Goal: Task Accomplishment & Management: Use online tool/utility

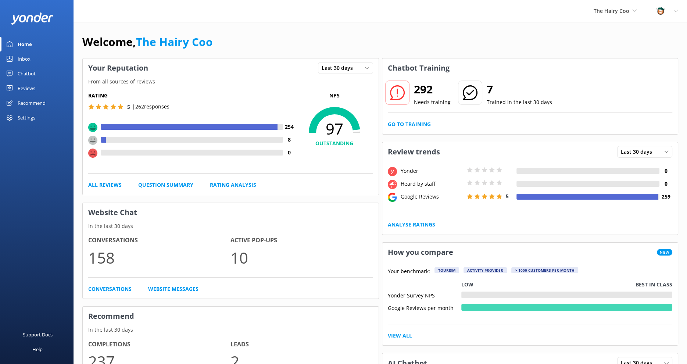
click at [24, 57] on div "Inbox" at bounding box center [24, 58] width 13 height 15
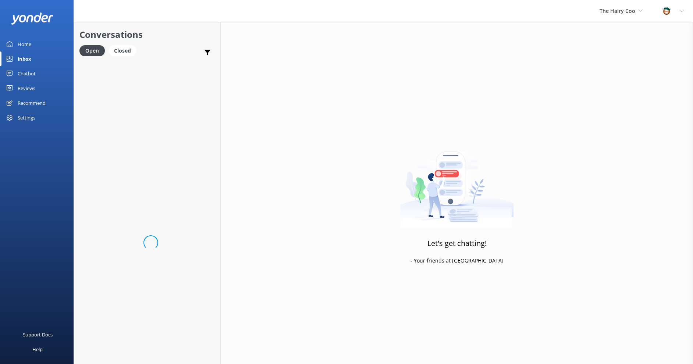
click at [23, 73] on div "Chatbot" at bounding box center [27, 73] width 18 height 15
